Goal: Transaction & Acquisition: Purchase product/service

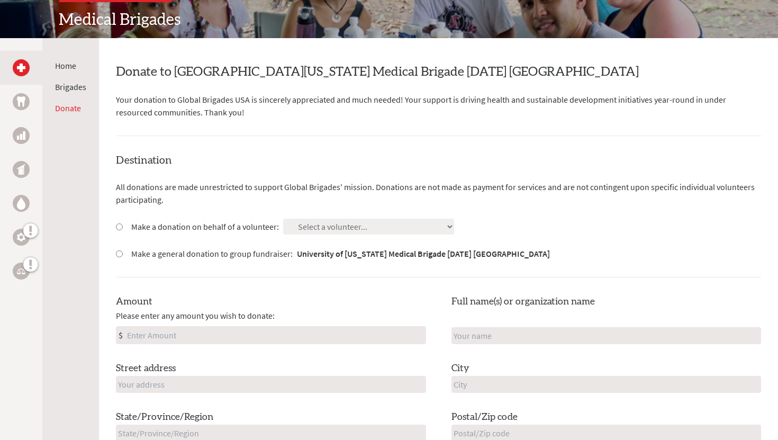
scroll to position [151, 0]
click at [195, 250] on label "Make a general donation to group fundraiser: University of [US_STATE] Medical B…" at bounding box center [340, 253] width 419 height 13
click at [123, 250] on input "Make a general donation to group fundraiser: University of [US_STATE] Medical B…" at bounding box center [119, 253] width 7 height 7
radio input "true"
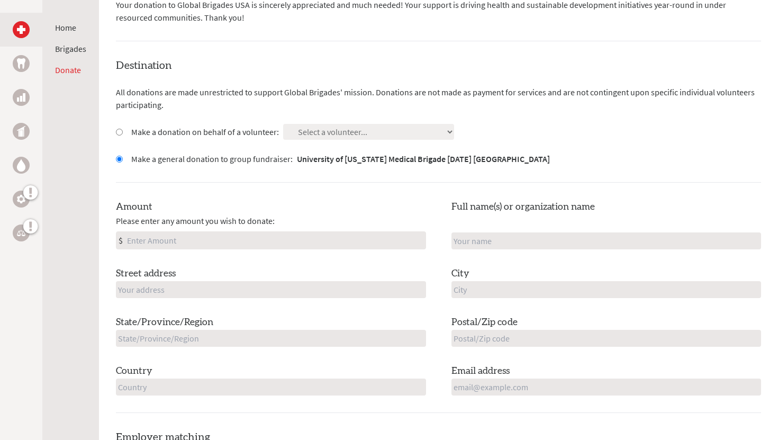
scroll to position [246, 0]
click at [189, 239] on input "Amount" at bounding box center [275, 239] width 301 height 17
type input "297"
click at [162, 285] on input "text" at bounding box center [271, 289] width 310 height 17
type input "[STREET_ADDRESS][PERSON_NAME]"
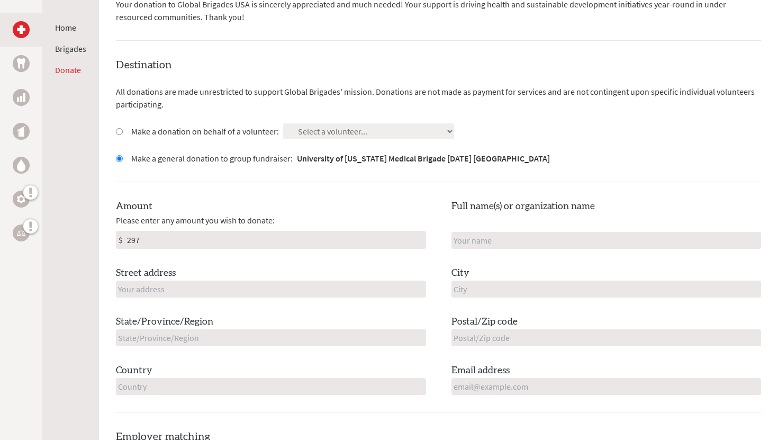
type input "[PERSON_NAME]"
type input "[GEOGRAPHIC_DATA]"
type input "[US_STATE]"
type input "03290"
type input "[GEOGRAPHIC_DATA]"
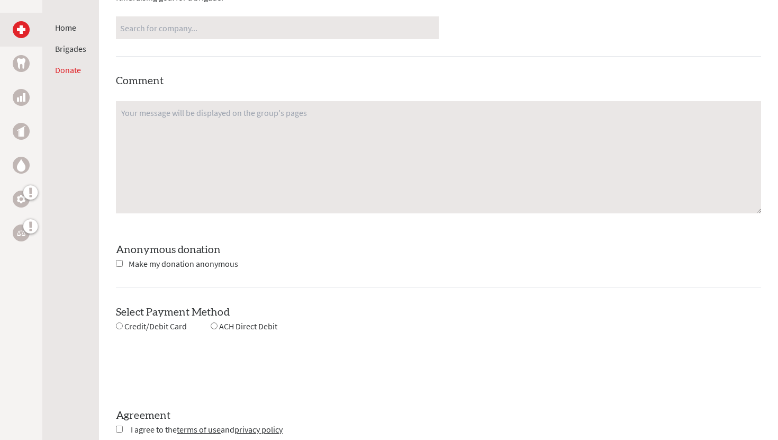
scroll to position [799, 0]
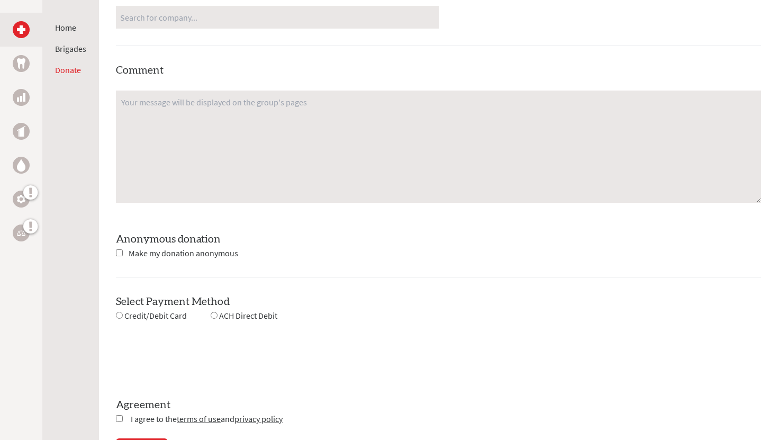
click at [160, 252] on span "Make my donation anonymous" at bounding box center [184, 253] width 110 height 11
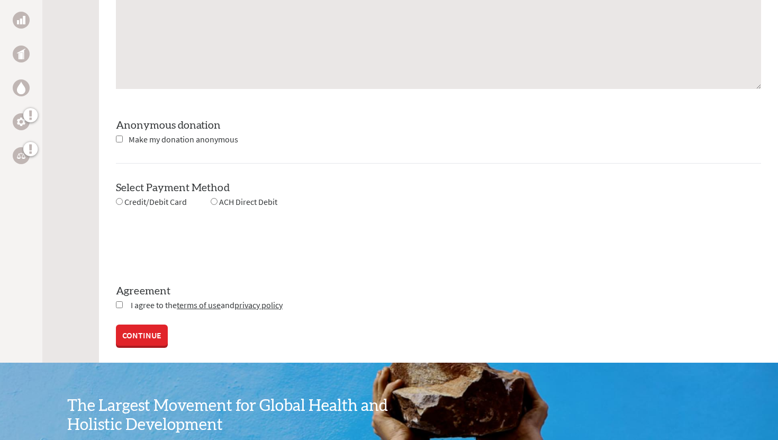
scroll to position [913, 0]
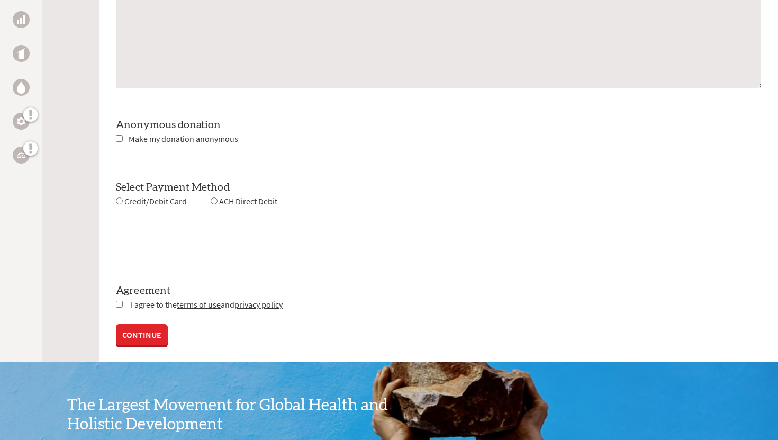
click at [120, 198] on input "radio" at bounding box center [119, 200] width 7 height 7
radio input "true"
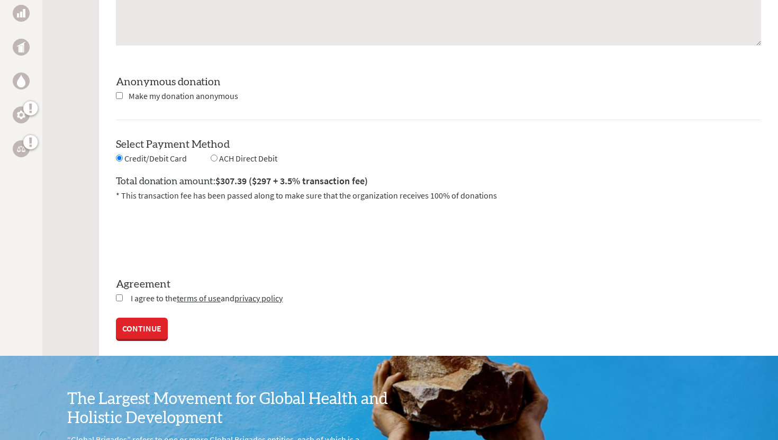
scroll to position [956, 0]
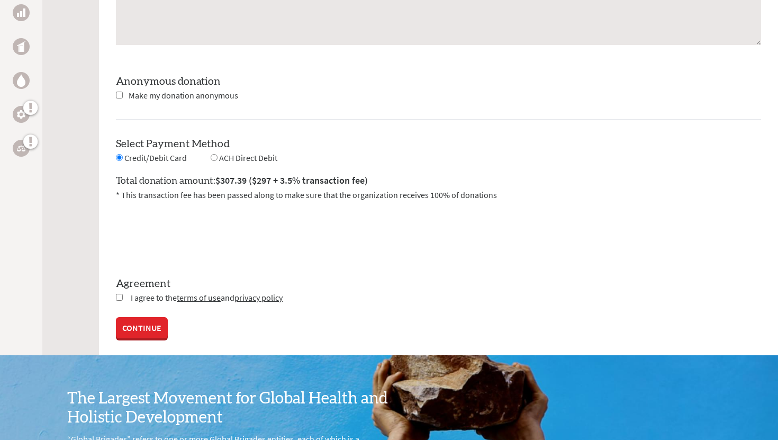
click at [119, 296] on input "checkbox" at bounding box center [119, 297] width 7 height 7
checkbox input "true"
click at [144, 327] on link "CONTINUE" at bounding box center [142, 328] width 52 height 21
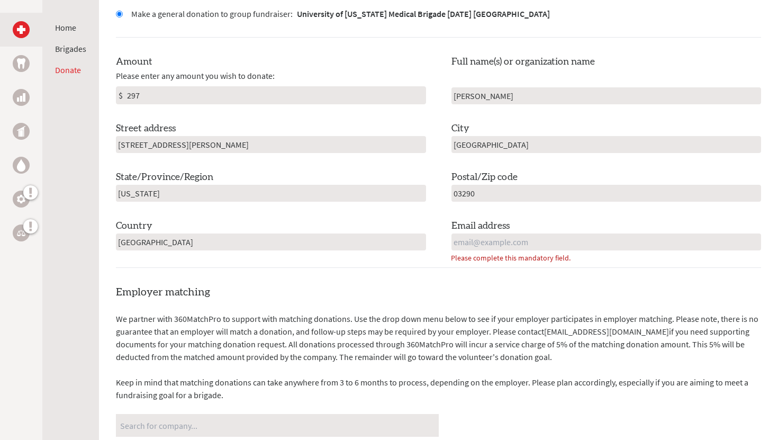
scroll to position [397, 0]
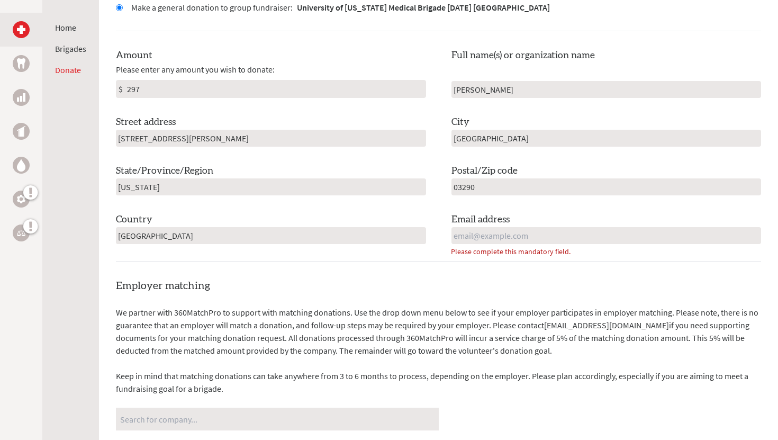
click at [486, 230] on input "email" at bounding box center [607, 235] width 310 height 17
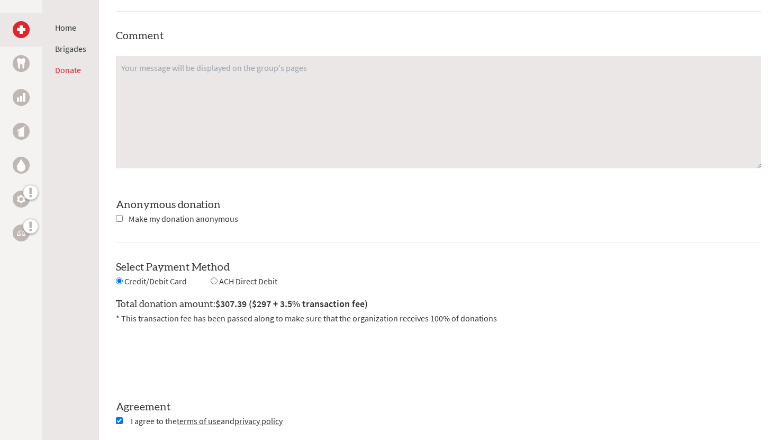
scroll to position [1075, 0]
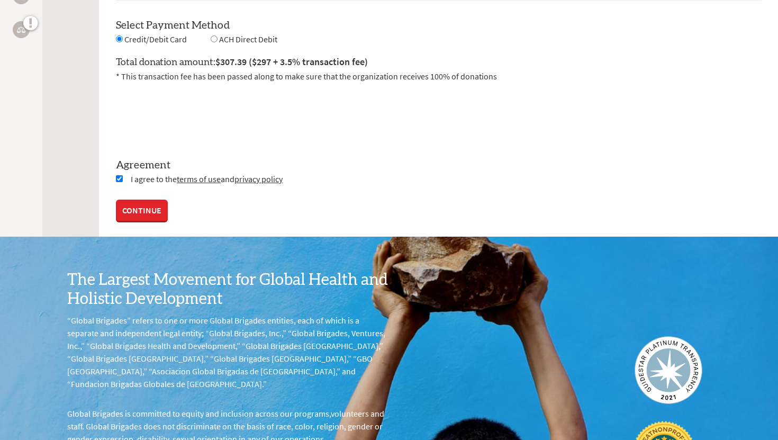
type input "[EMAIL_ADDRESS][DOMAIN_NAME]"
click at [151, 206] on link "CONTINUE" at bounding box center [142, 210] width 52 height 21
